Goal: Task Accomplishment & Management: Use online tool/utility

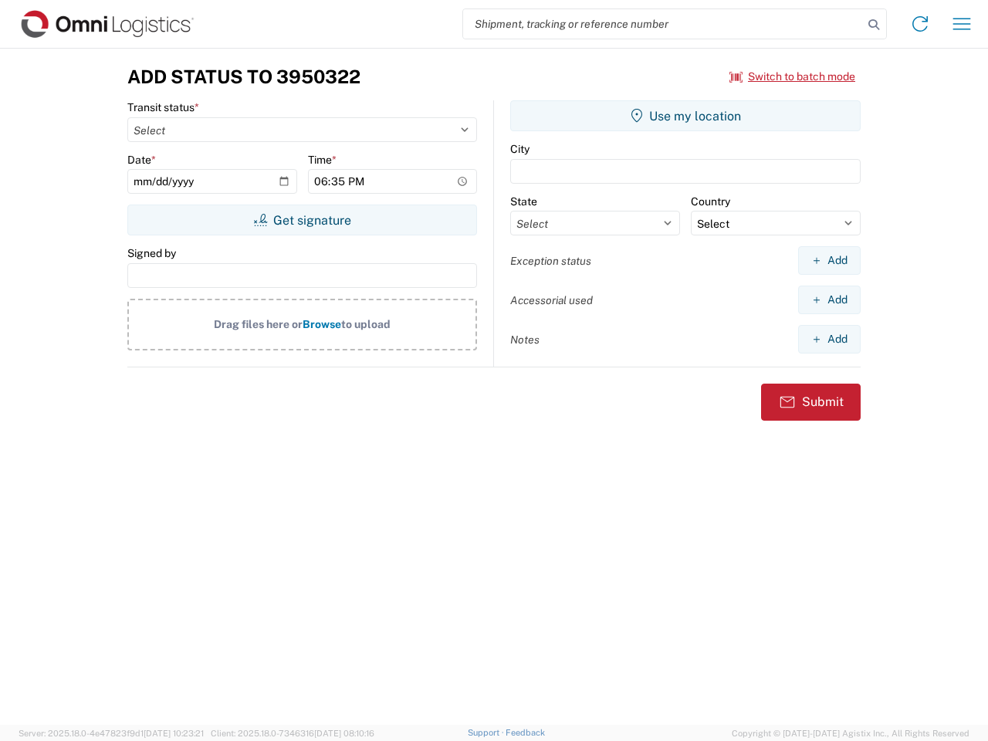
click at [663, 24] on input "search" at bounding box center [663, 23] width 400 height 29
click at [874, 25] on icon at bounding box center [874, 25] width 22 height 22
click at [920, 24] on icon at bounding box center [920, 24] width 25 height 25
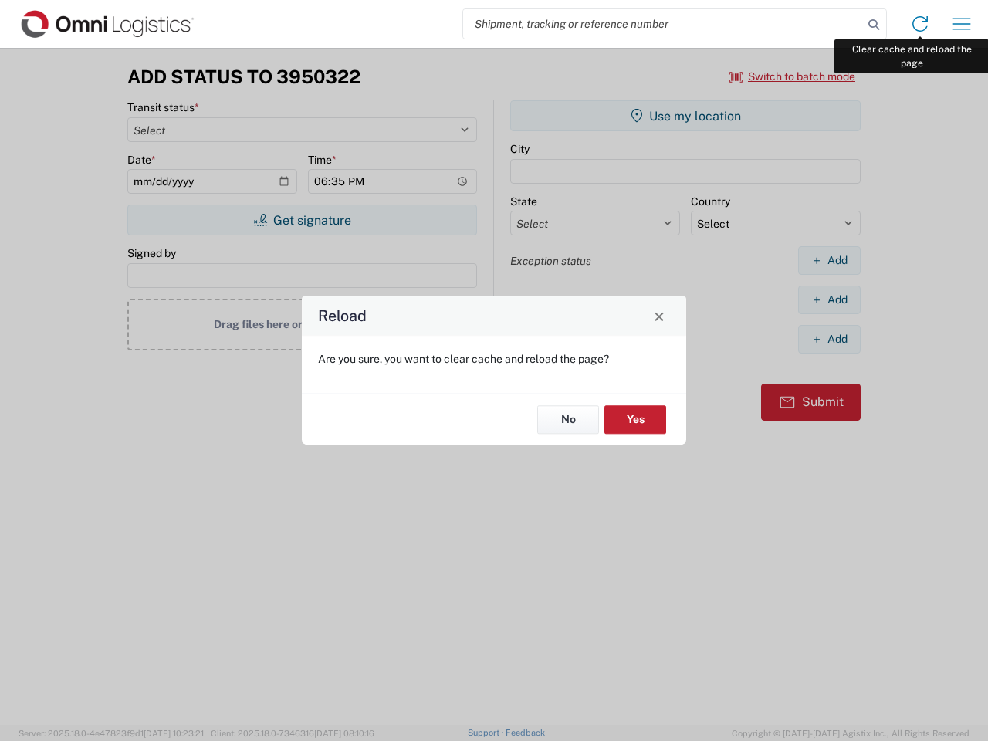
click at [962, 24] on div "Reload Are you sure, you want to clear cache and reload the page? No Yes" at bounding box center [494, 370] width 988 height 741
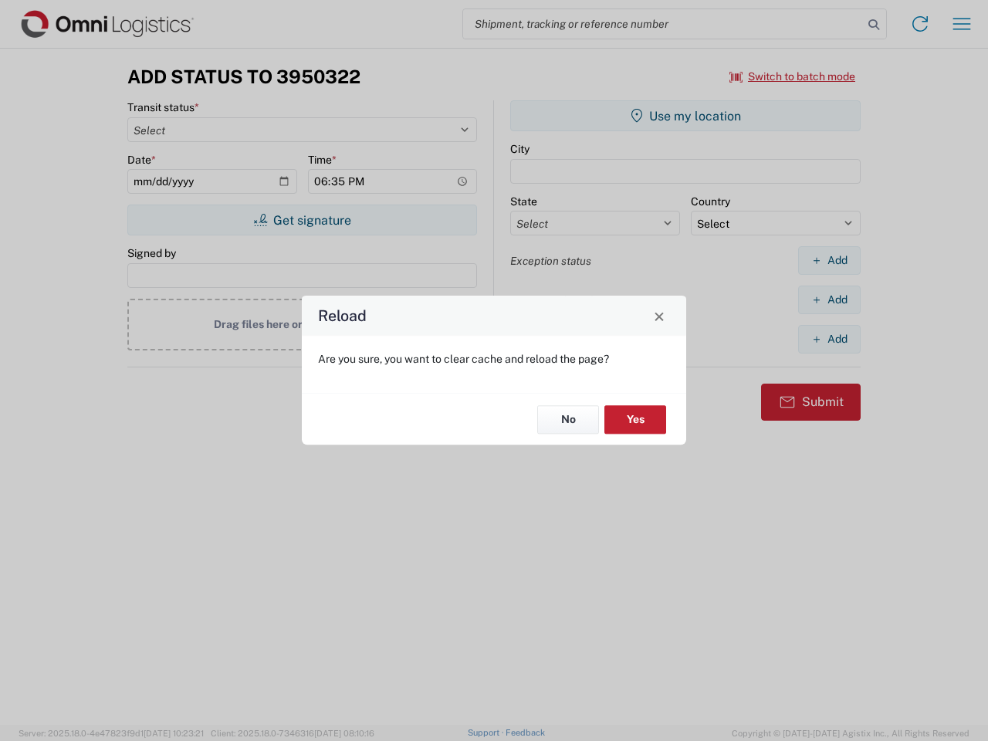
click at [793, 76] on div "Reload Are you sure, you want to clear cache and reload the page? No Yes" at bounding box center [494, 370] width 988 height 741
click at [302, 220] on div "Reload Are you sure, you want to clear cache and reload the page? No Yes" at bounding box center [494, 370] width 988 height 741
click at [686, 116] on div "Reload Are you sure, you want to clear cache and reload the page? No Yes" at bounding box center [494, 370] width 988 height 741
click at [829, 260] on div "Reload Are you sure, you want to clear cache and reload the page? No Yes" at bounding box center [494, 370] width 988 height 741
click at [829, 300] on div "Reload Are you sure, you want to clear cache and reload the page? No Yes" at bounding box center [494, 370] width 988 height 741
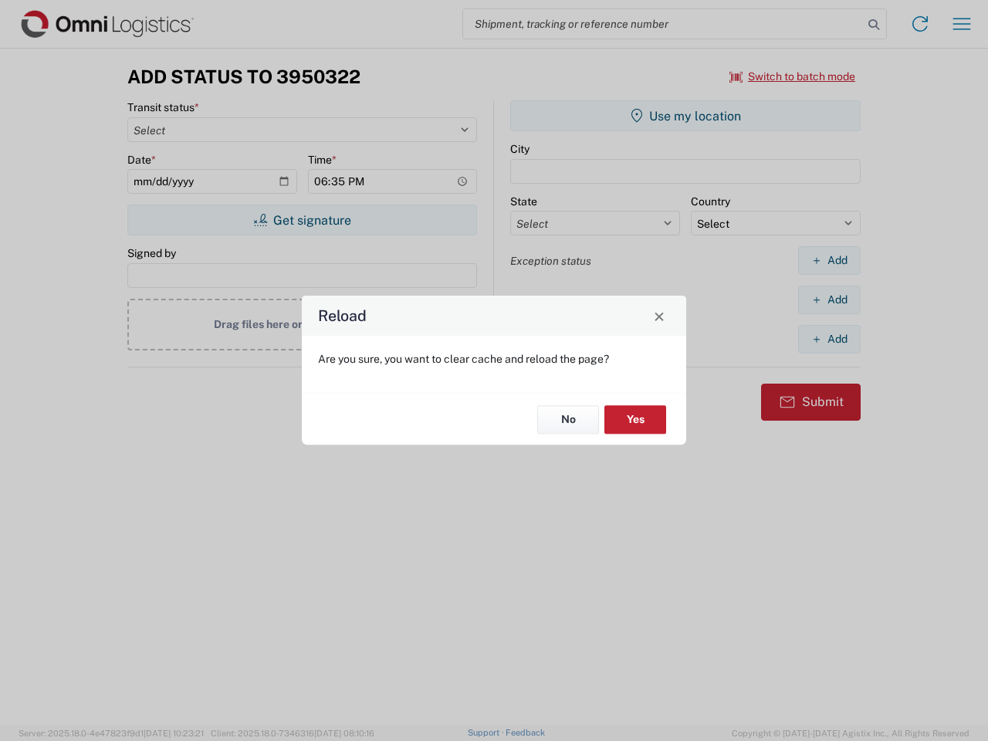
click at [829, 339] on div "Reload Are you sure, you want to clear cache and reload the page? No Yes" at bounding box center [494, 370] width 988 height 741
